Goal: Find specific page/section: Find specific page/section

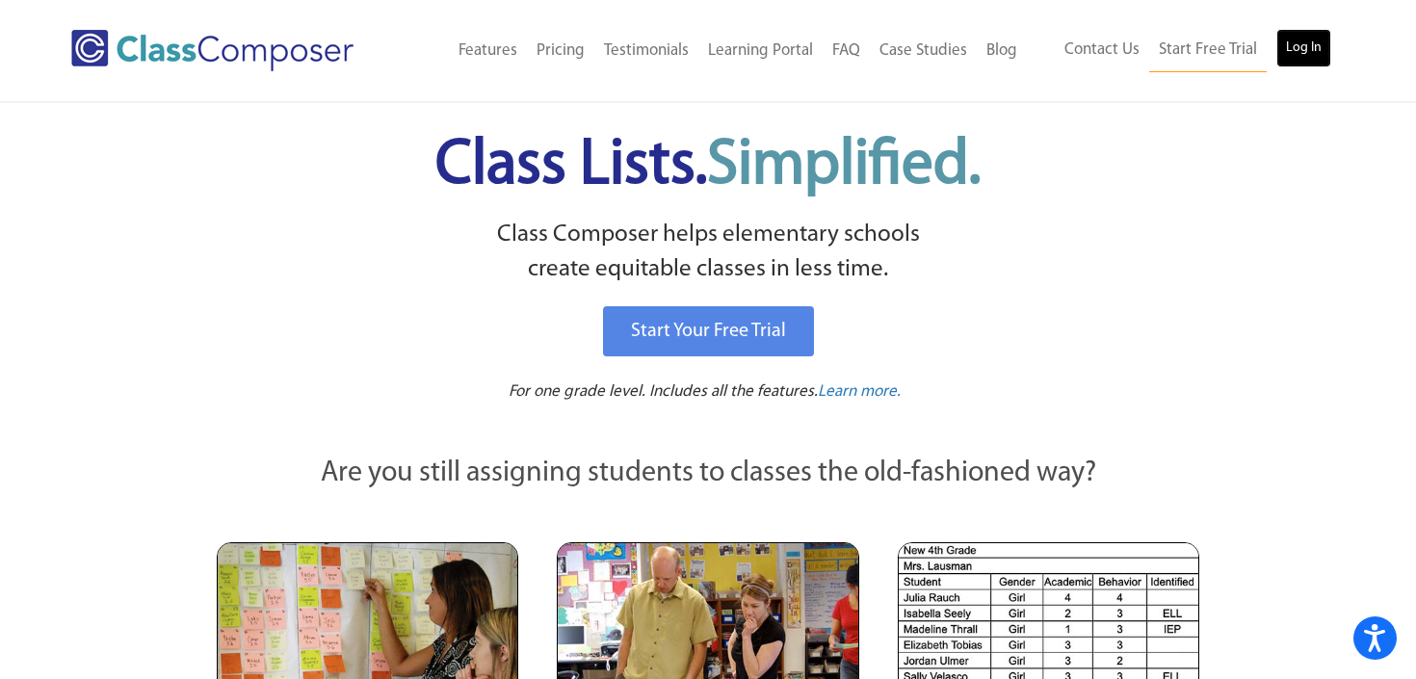
click at [1312, 60] on link "Log In" at bounding box center [1303, 48] width 55 height 39
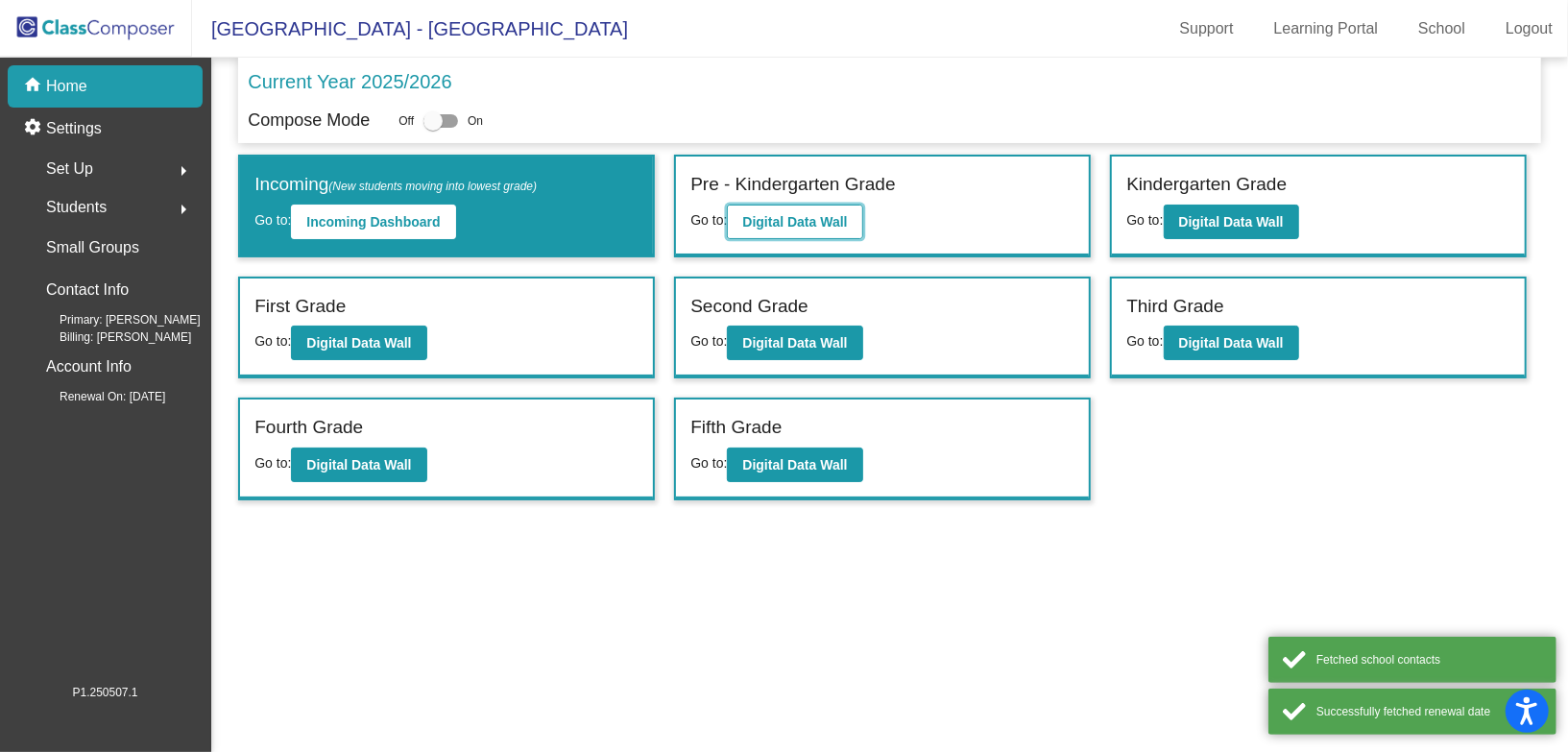
click at [785, 214] on b "Digital Data Wall" at bounding box center [794, 221] width 105 height 15
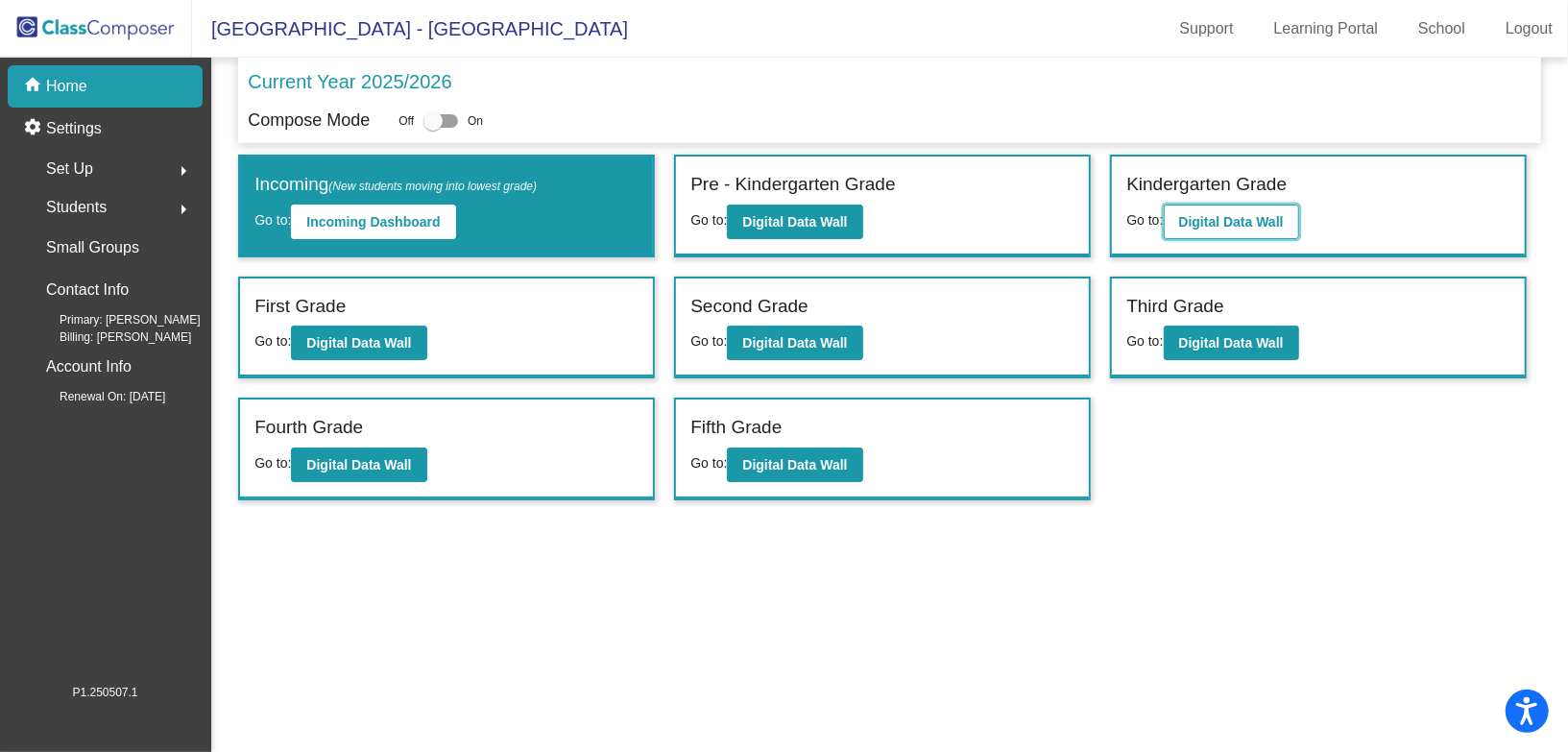
click at [1254, 221] on b "Digital Data Wall" at bounding box center [1231, 221] width 105 height 15
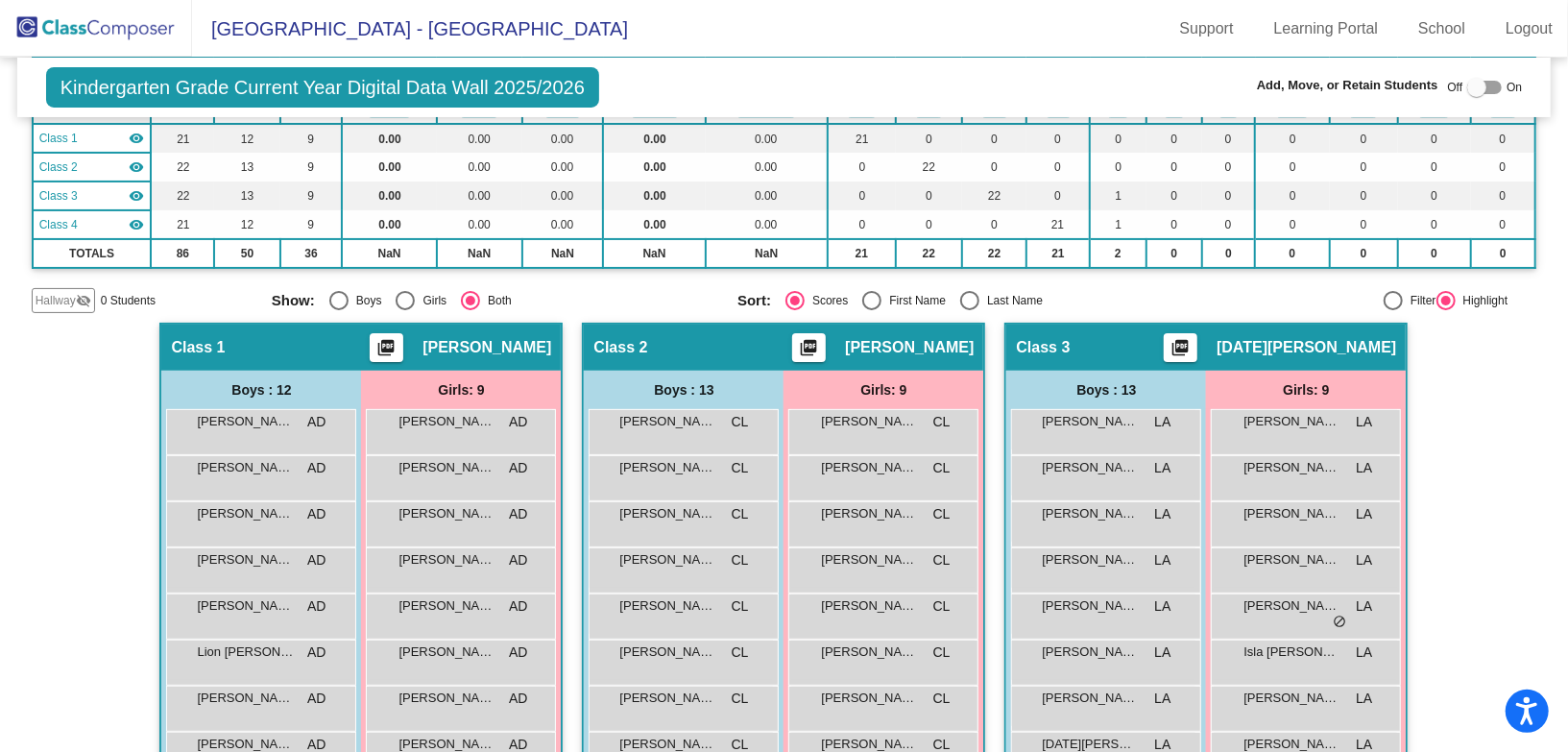
scroll to position [171, 0]
